Goal: Task Accomplishment & Management: Use online tool/utility

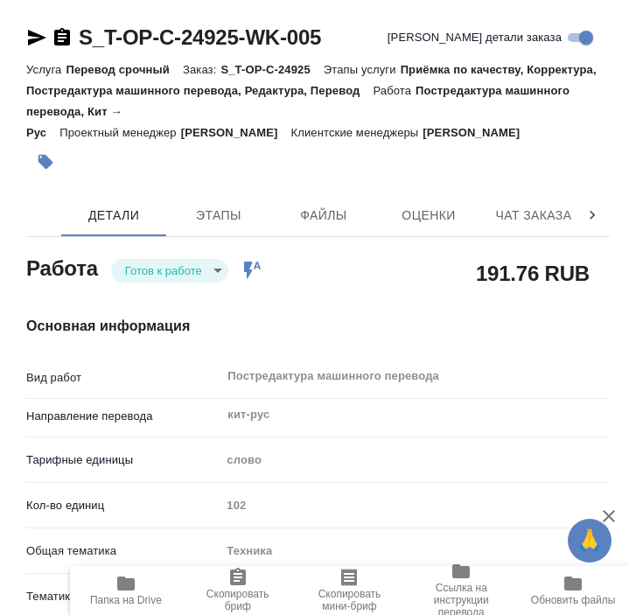
type textarea "x"
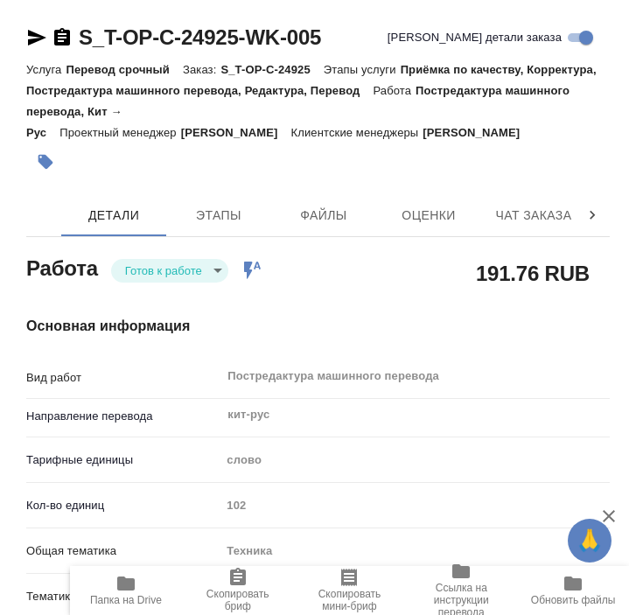
type textarea "x"
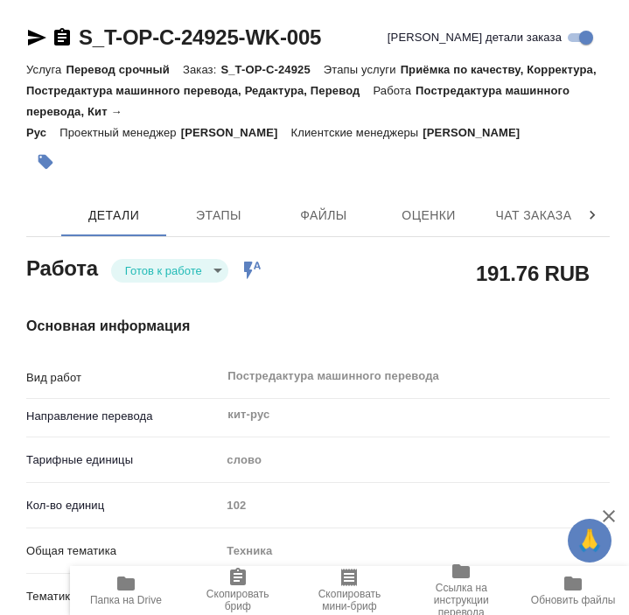
type textarea "x"
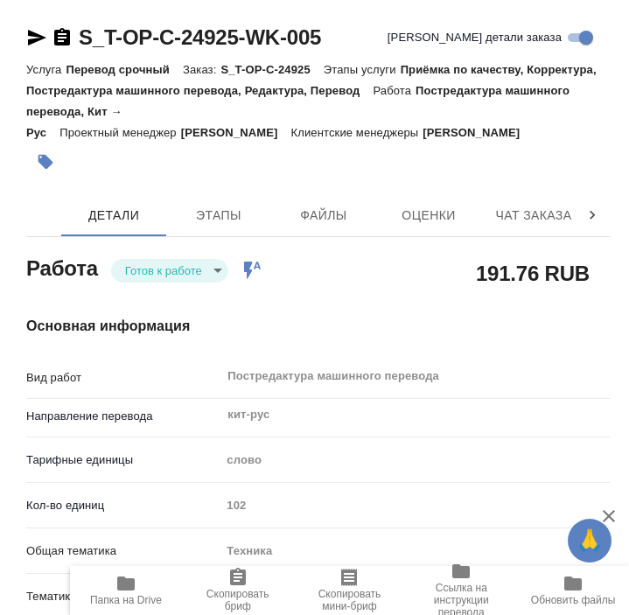
type textarea "x"
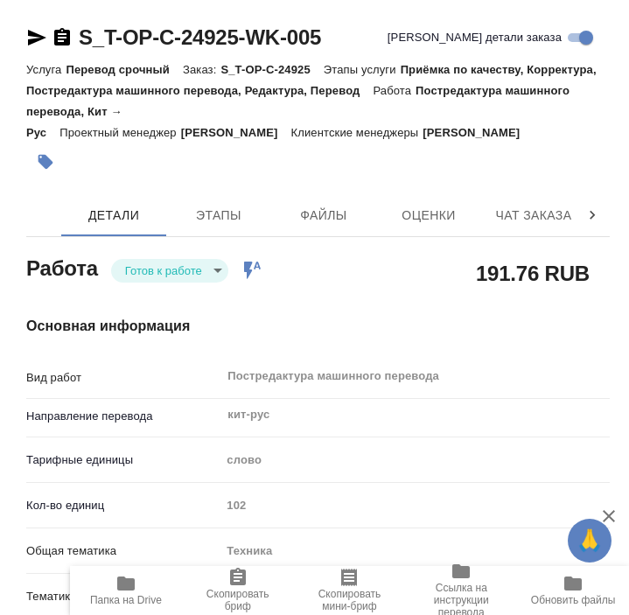
type textarea "x"
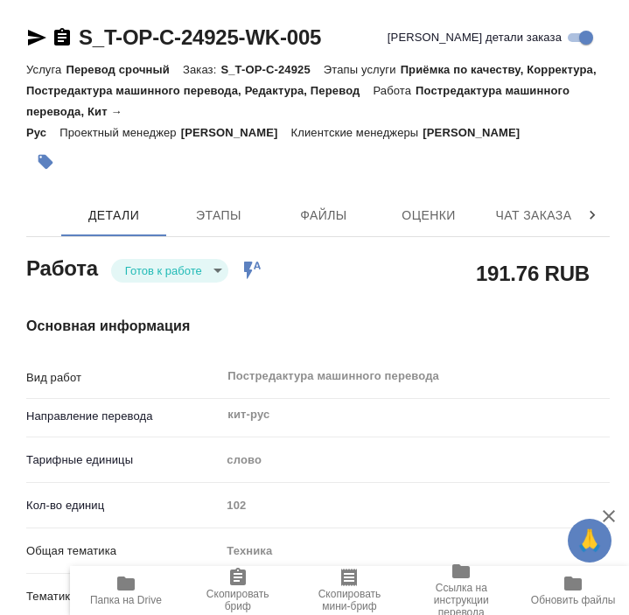
type textarea "x"
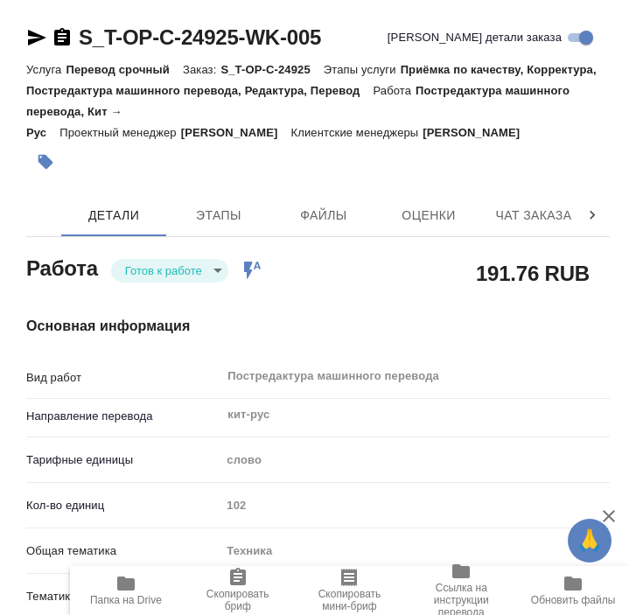
type textarea "x"
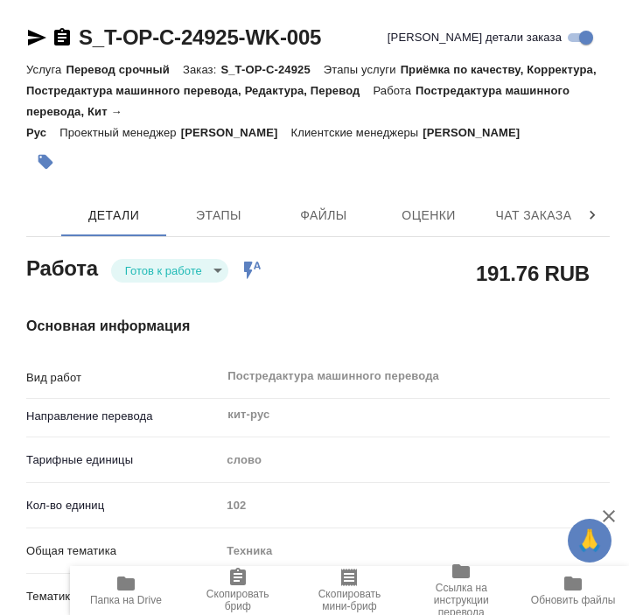
type textarea "x"
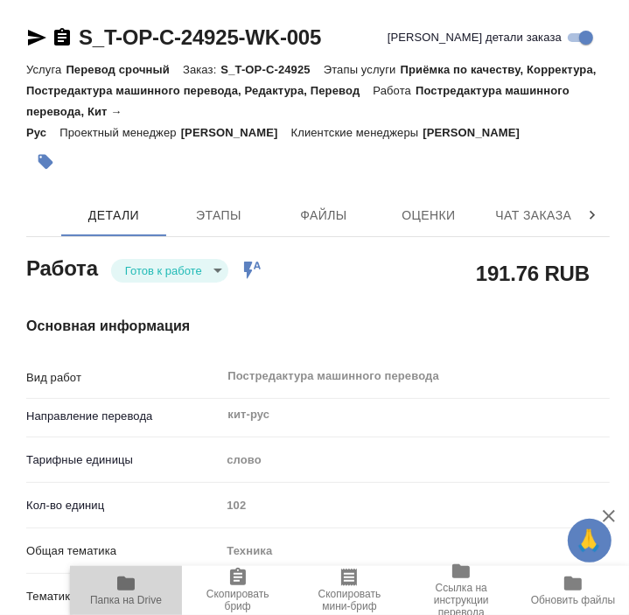
click at [123, 586] on icon "button" at bounding box center [125, 583] width 17 height 14
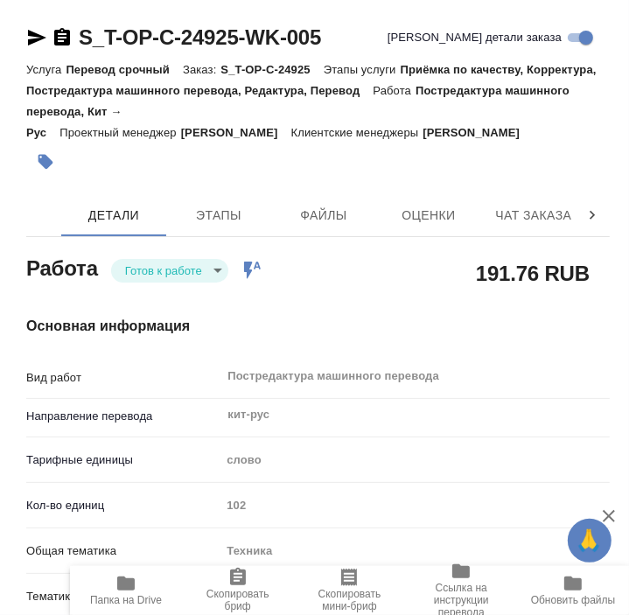
type textarea "x"
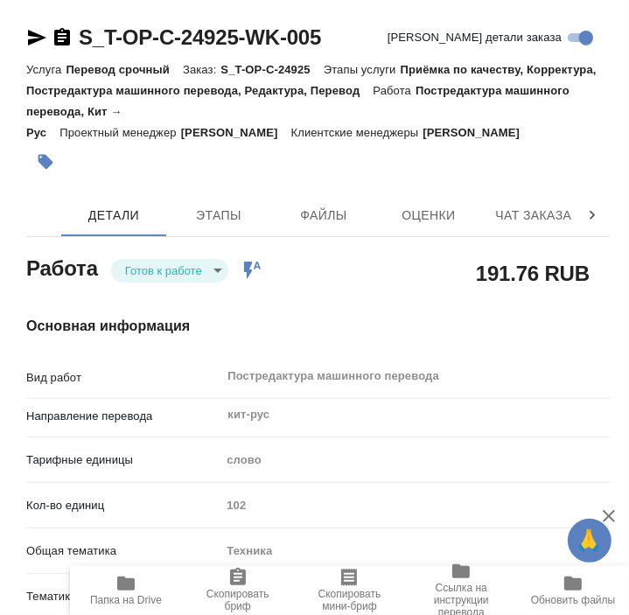
click at [125, 585] on icon "button" at bounding box center [125, 583] width 17 height 14
